Goal: Task Accomplishment & Management: Use online tool/utility

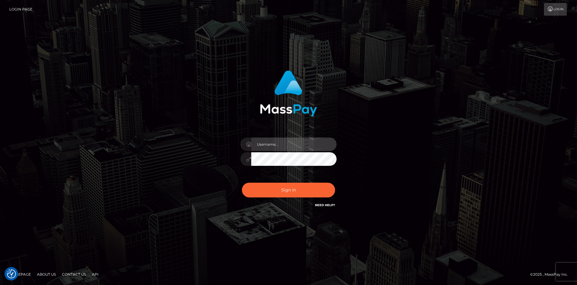
click at [266, 149] on input "text" at bounding box center [293, 144] width 85 height 14
type input "faisal_uplift"
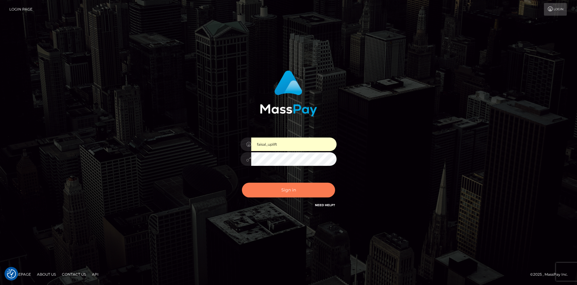
click at [276, 183] on button "Sign in" at bounding box center [288, 189] width 93 height 15
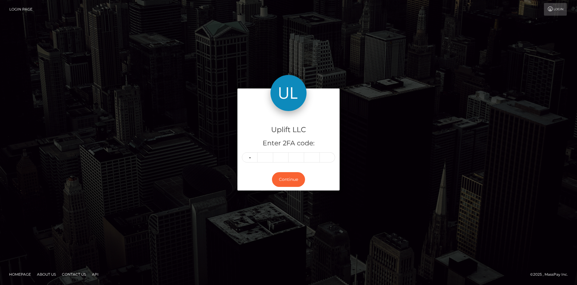
type input "1"
drag, startPoint x: 0, startPoint y: 0, endPoint x: 279, endPoint y: 182, distance: 333.7
click at [278, 183] on button "Continue" at bounding box center [288, 179] width 33 height 15
click at [279, 183] on button "Continue" at bounding box center [288, 179] width 33 height 15
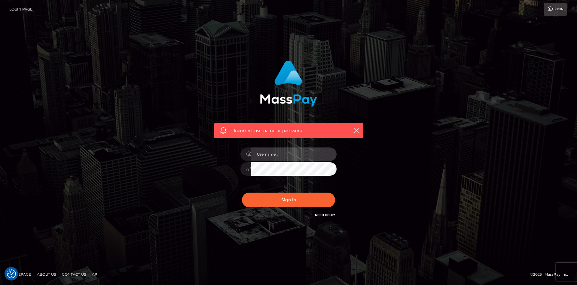
click at [280, 154] on input "text" at bounding box center [293, 154] width 85 height 14
type input "faisal_uplift"
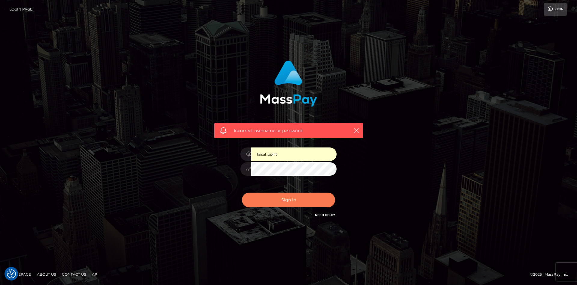
click at [279, 202] on button "Sign in" at bounding box center [288, 199] width 93 height 15
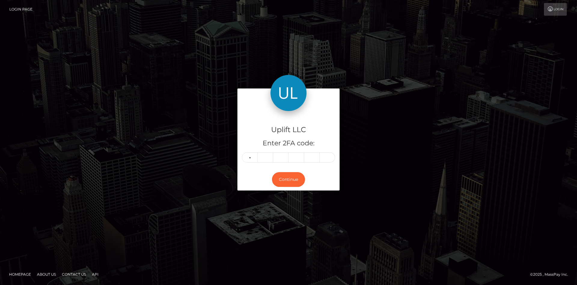
type input "1"
type input "8"
type input "9"
type input "3"
type input "7"
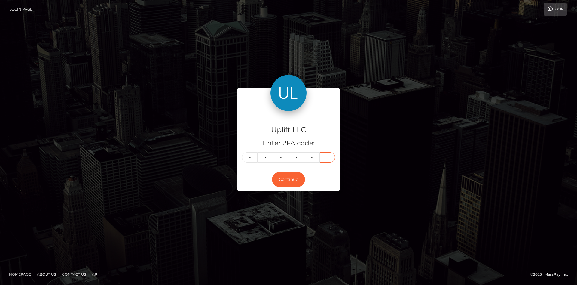
type input "2"
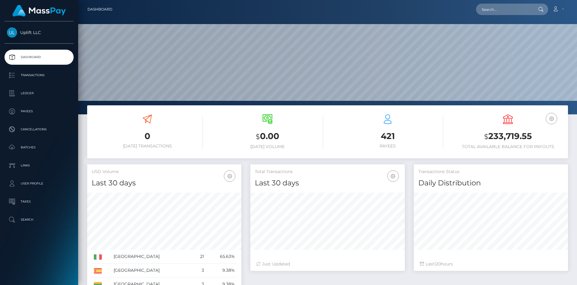
scroll to position [106, 154]
click at [30, 75] on p "Transactions" at bounding box center [39, 75] width 64 height 9
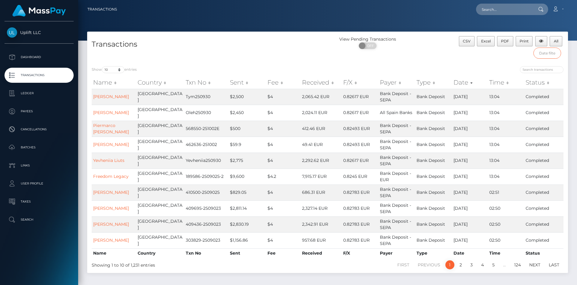
click at [549, 55] on input "text" at bounding box center [547, 52] width 28 height 11
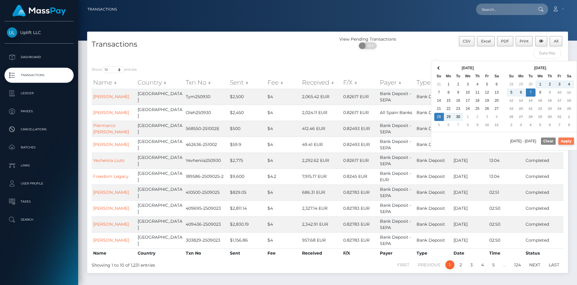
click at [566, 141] on button "Apply" at bounding box center [566, 140] width 16 height 7
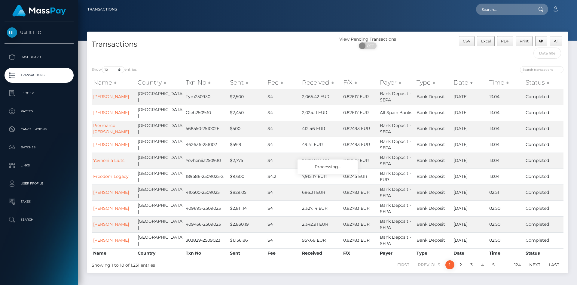
type input "09/28/2025 - 10/07/2025"
click at [102, 66] on select "10 25 50 100 250 500 1,000 3,500" at bounding box center [113, 69] width 23 height 7
select select "25"
click option "25" at bounding box center [0, 0] width 0 height 0
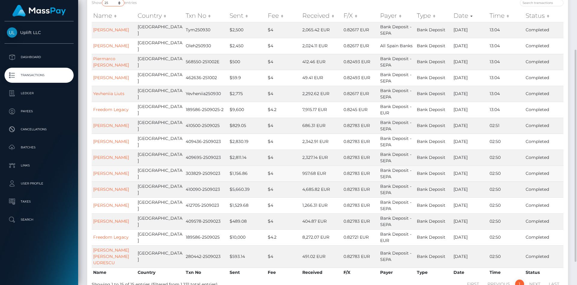
scroll to position [5, 0]
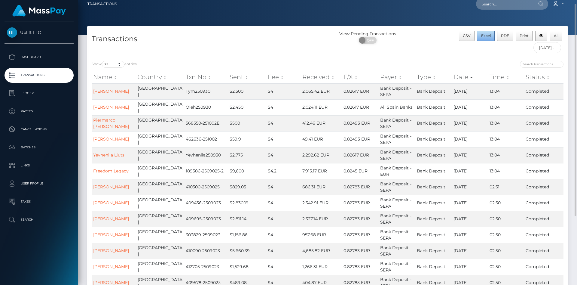
click at [488, 38] on button "Excel" at bounding box center [486, 36] width 18 height 10
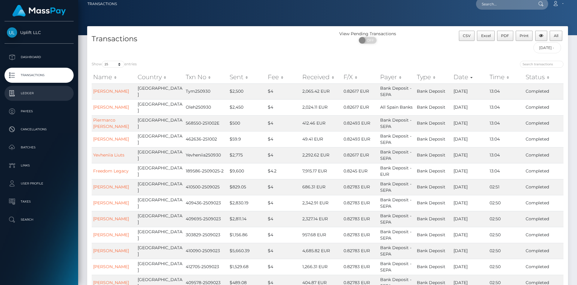
click at [32, 93] on p "Ledger" at bounding box center [39, 93] width 64 height 9
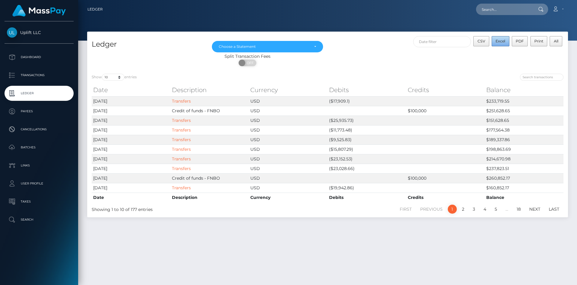
click at [504, 39] on span "Excel" at bounding box center [501, 41] width 10 height 5
click at [36, 151] on p "Batches" at bounding box center [39, 147] width 64 height 9
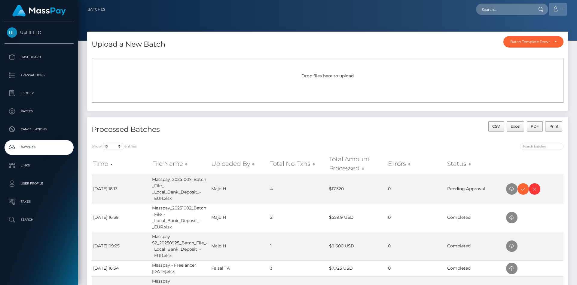
click at [557, 13] on link "Account" at bounding box center [558, 9] width 18 height 13
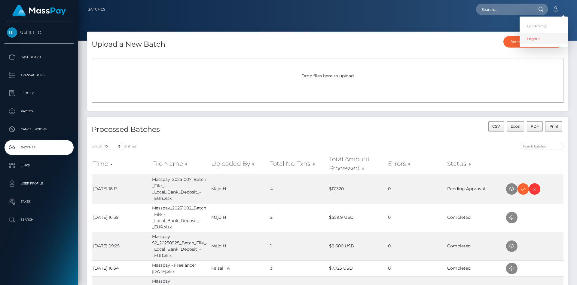
click at [526, 36] on link "Logout" at bounding box center [544, 38] width 48 height 11
